Goal: Book appointment/travel/reservation

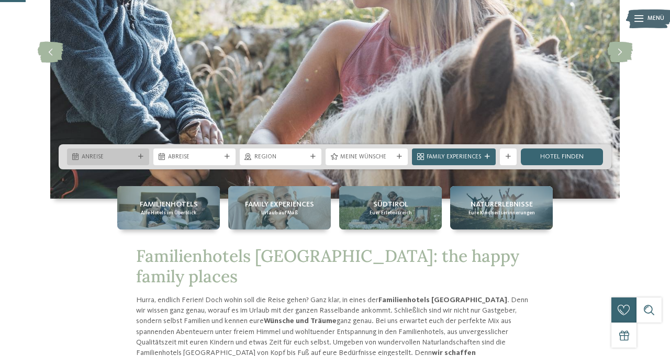
click at [132, 156] on span "Anreise" at bounding box center [108, 157] width 53 height 8
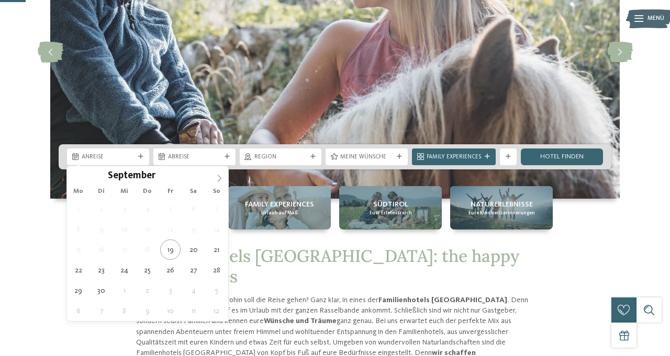
click at [220, 178] on icon at bounding box center [219, 178] width 7 height 7
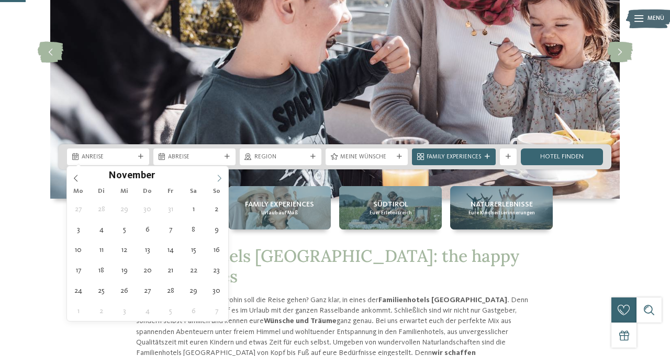
click at [220, 178] on icon at bounding box center [219, 178] width 7 height 7
type div "22.12.2025"
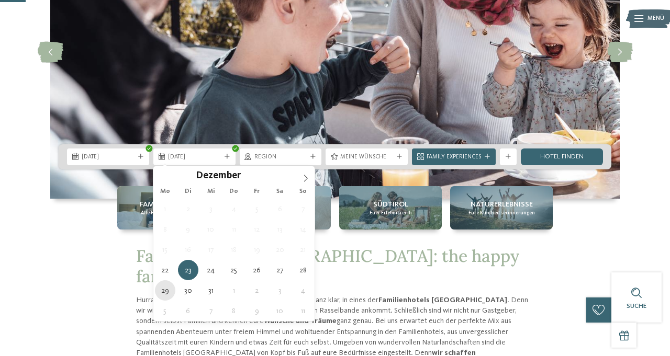
type div "29.12.2025"
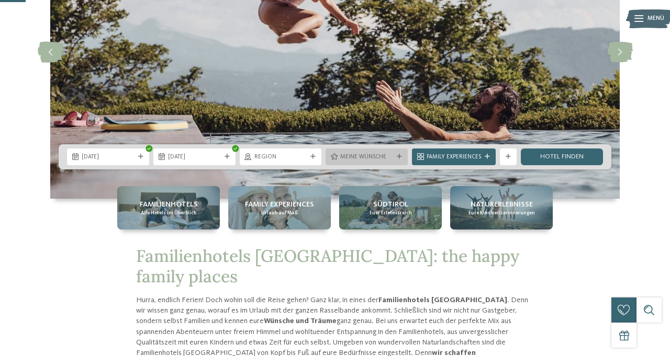
click at [401, 158] on icon at bounding box center [399, 156] width 5 height 5
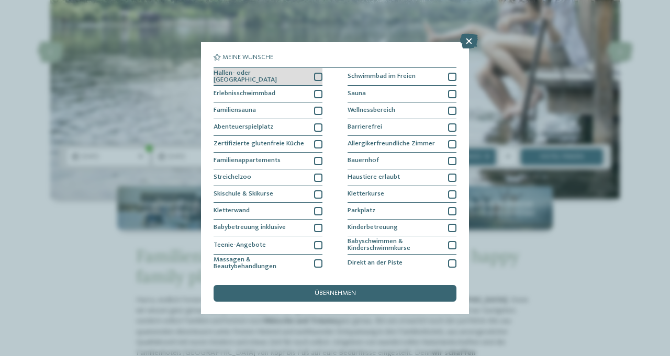
click at [319, 78] on div at bounding box center [318, 77] width 8 height 8
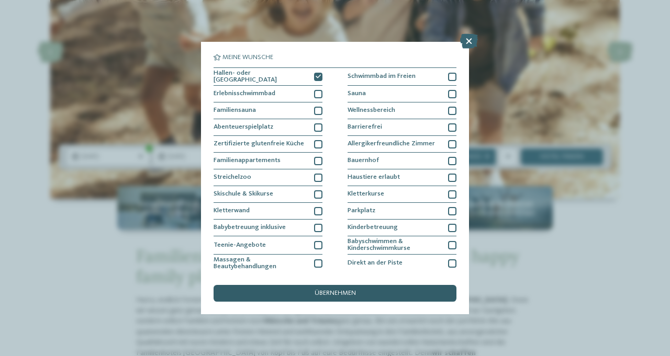
click at [326, 294] on span "übernehmen" at bounding box center [335, 293] width 41 height 7
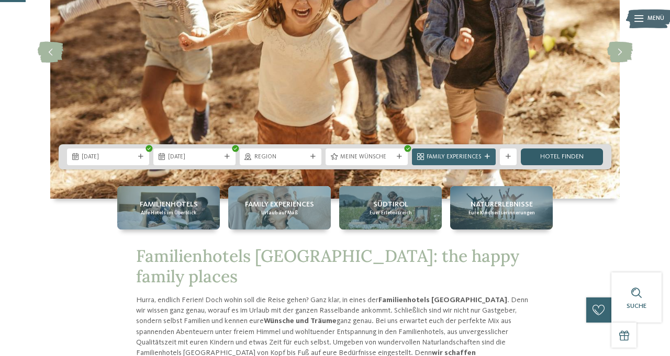
click at [551, 154] on link "Hotel finden" at bounding box center [562, 157] width 82 height 17
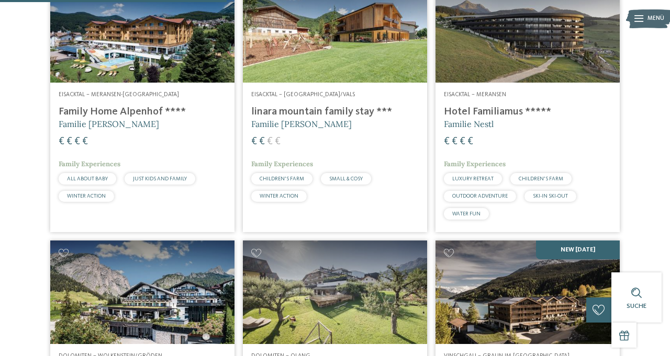
scroll to position [591, 0]
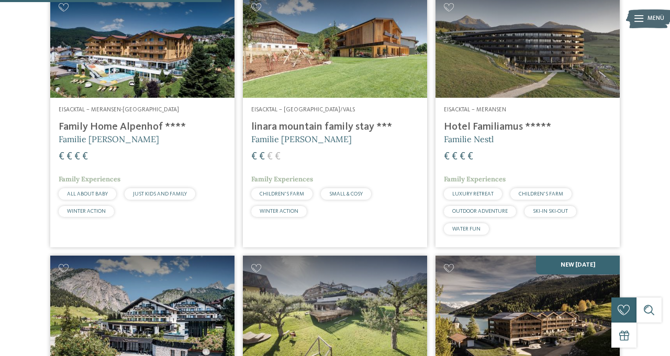
click at [329, 133] on h4 "linara mountain family stay ***" at bounding box center [334, 127] width 167 height 13
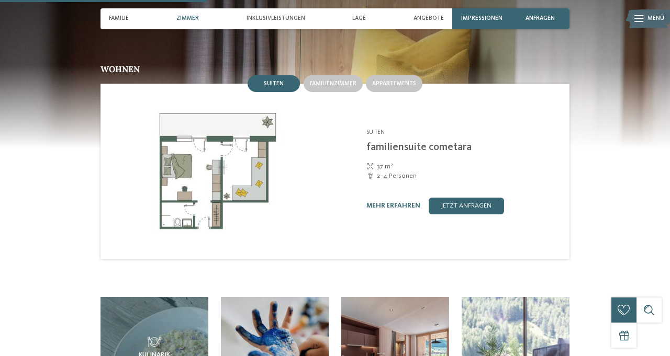
scroll to position [869, 0]
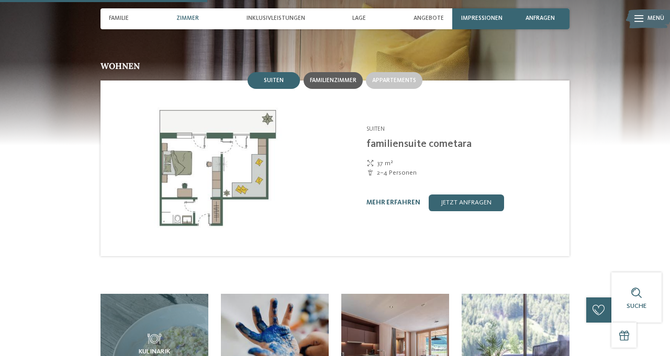
click at [334, 77] on span "Familienzimmer" at bounding box center [333, 80] width 47 height 6
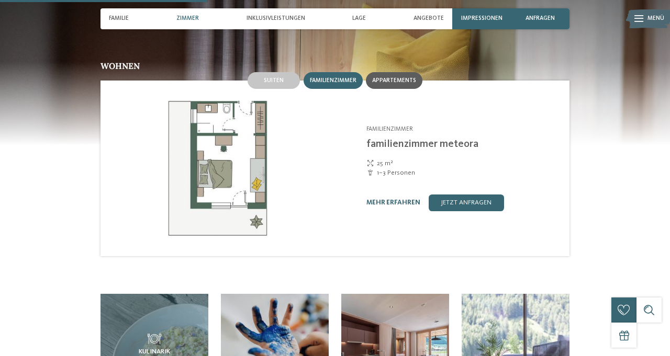
click at [388, 77] on span "Appartements" at bounding box center [394, 80] width 44 height 6
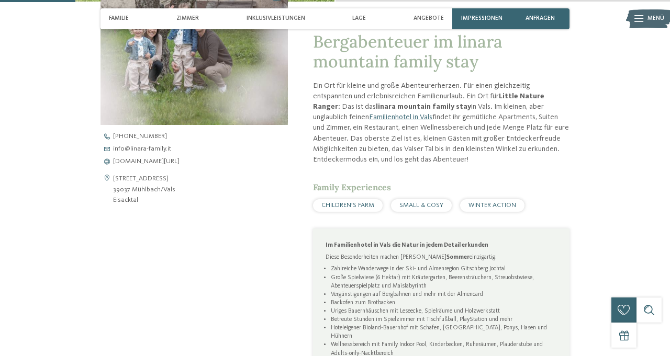
scroll to position [301, 0]
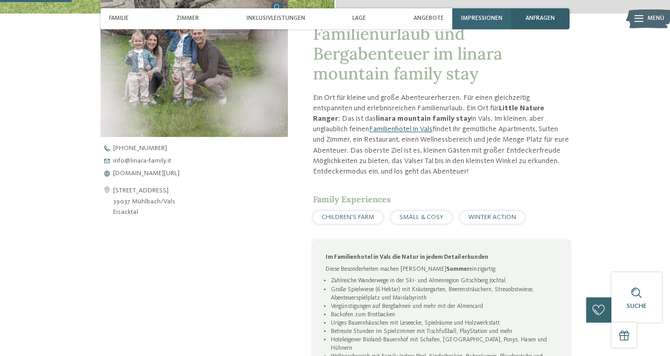
click at [548, 24] on div "anfragen" at bounding box center [540, 18] width 59 height 21
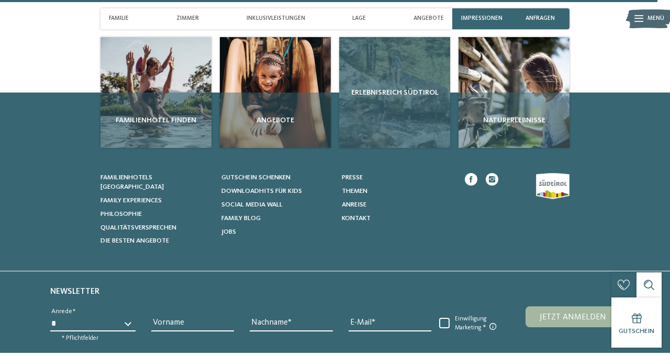
scroll to position [2764, 0]
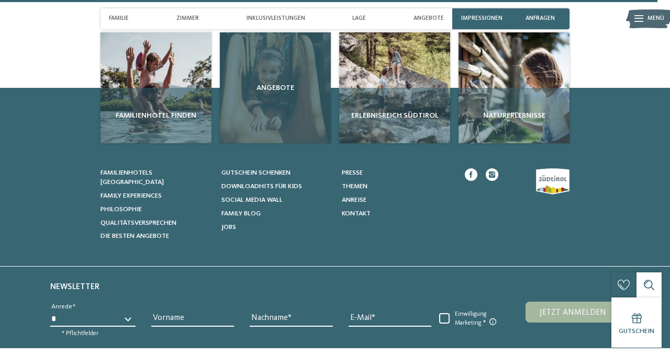
click at [262, 80] on div "Angebote" at bounding box center [275, 87] width 111 height 111
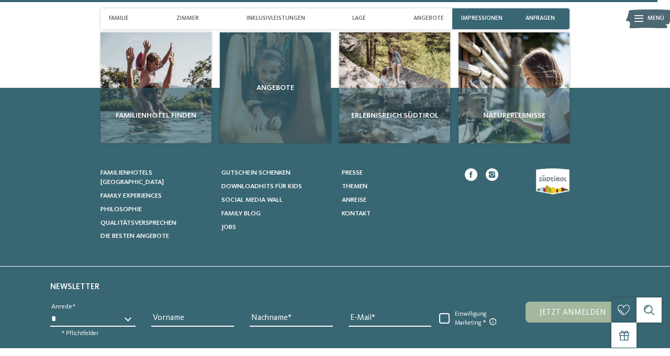
click at [281, 83] on span "Angebote" at bounding box center [275, 88] width 103 height 10
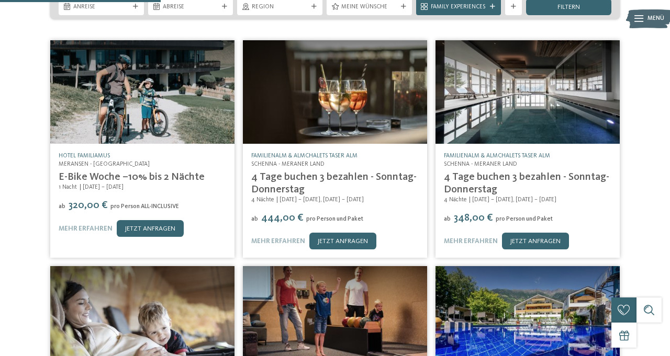
scroll to position [192, 0]
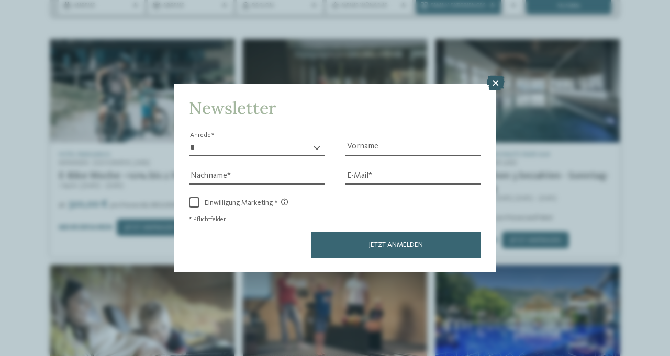
click at [494, 83] on icon at bounding box center [496, 83] width 18 height 15
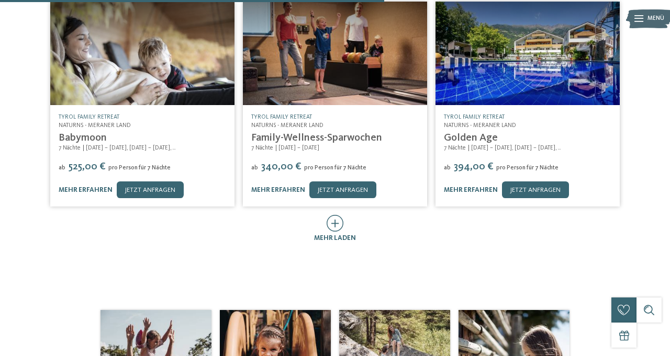
scroll to position [456, 0]
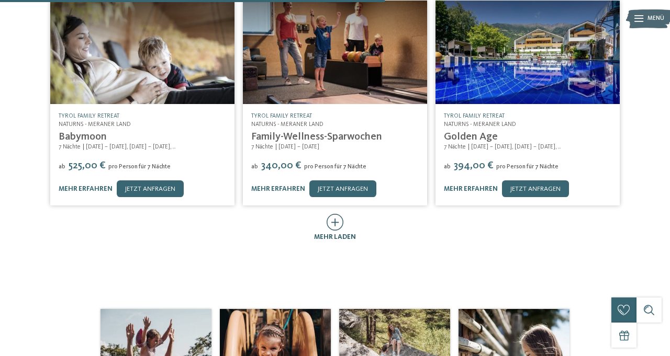
click at [334, 214] on icon at bounding box center [335, 222] width 17 height 17
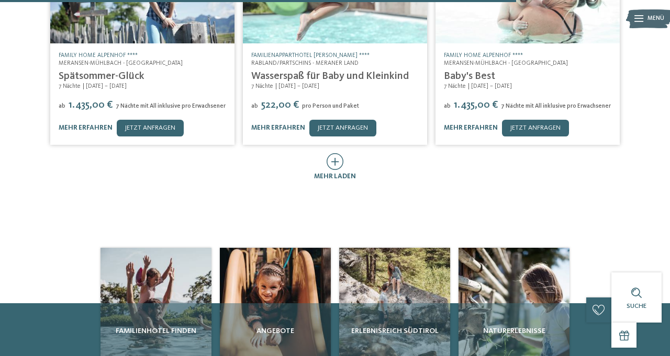
scroll to position [0, 0]
